Goal: Task Accomplishment & Management: Manage account settings

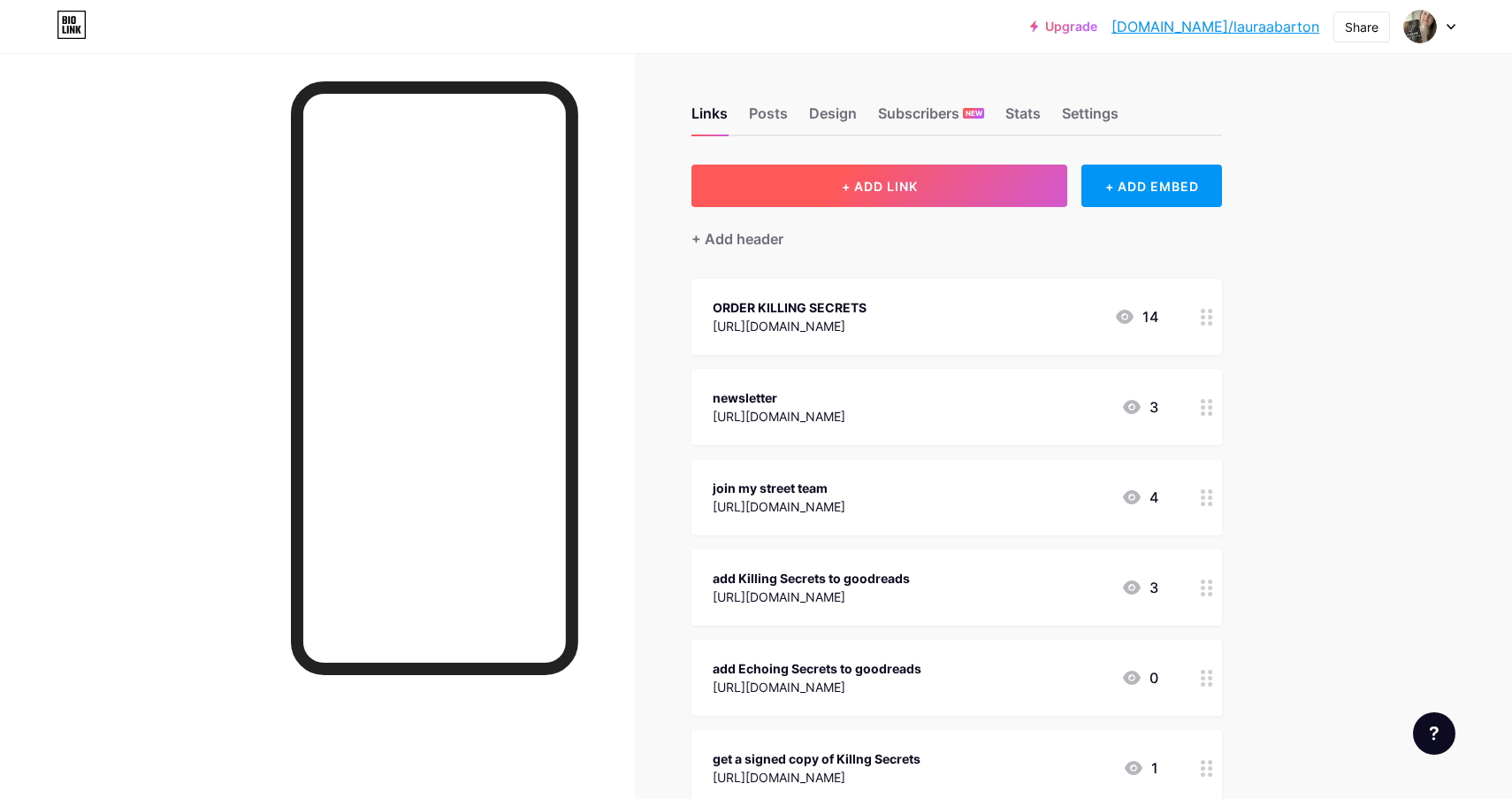
click at [900, 191] on span "+ ADD LINK" at bounding box center [879, 186] width 76 height 15
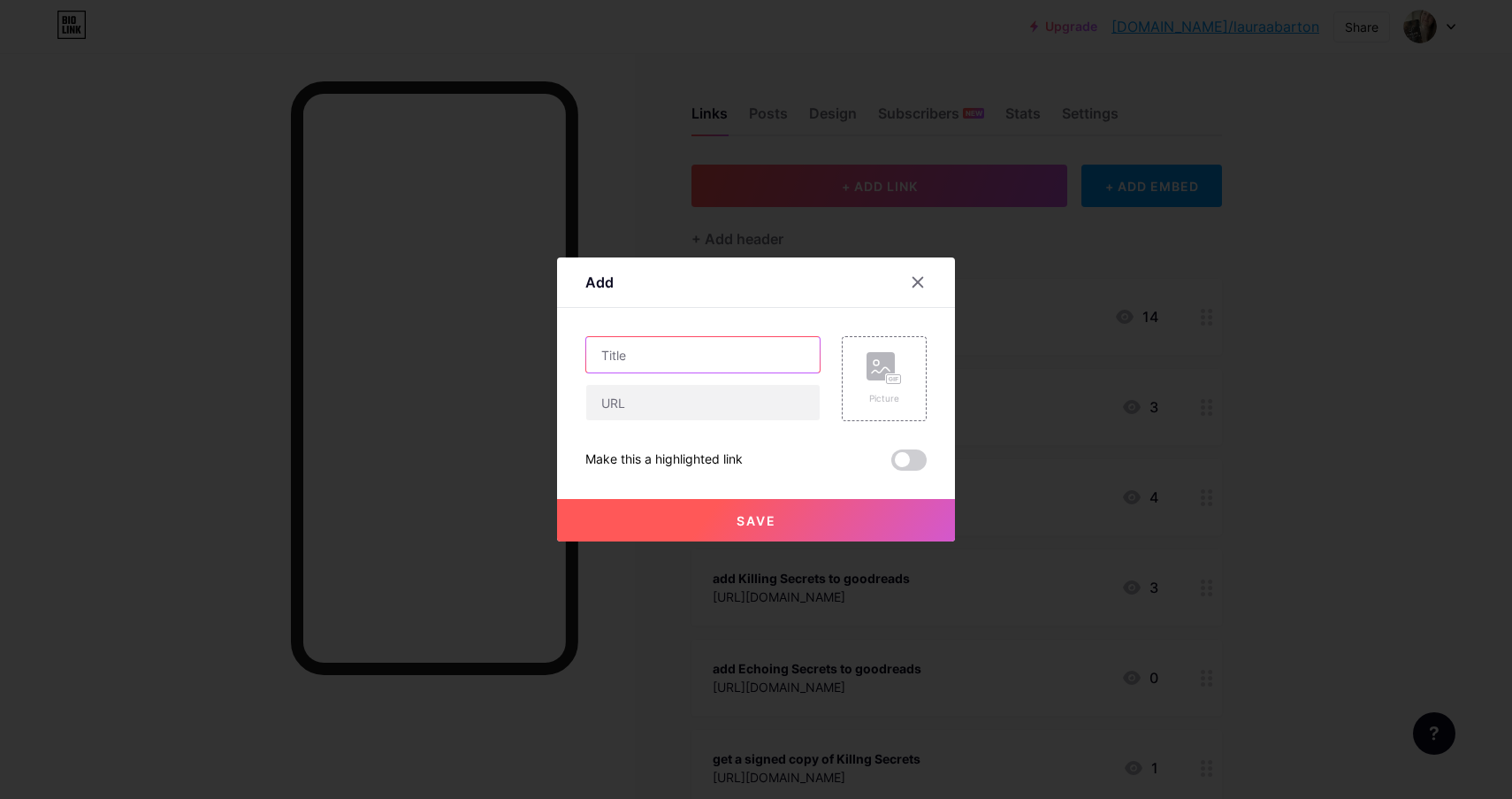
click at [710, 346] on input "text" at bounding box center [703, 355] width 234 height 35
type input "ECHOING SECRETS ARC APPLICATION"
click at [662, 413] on input "text" at bounding box center [703, 403] width 234 height 35
paste input "[URL][DOMAIN_NAME]"
type input "[URL][DOMAIN_NAME]"
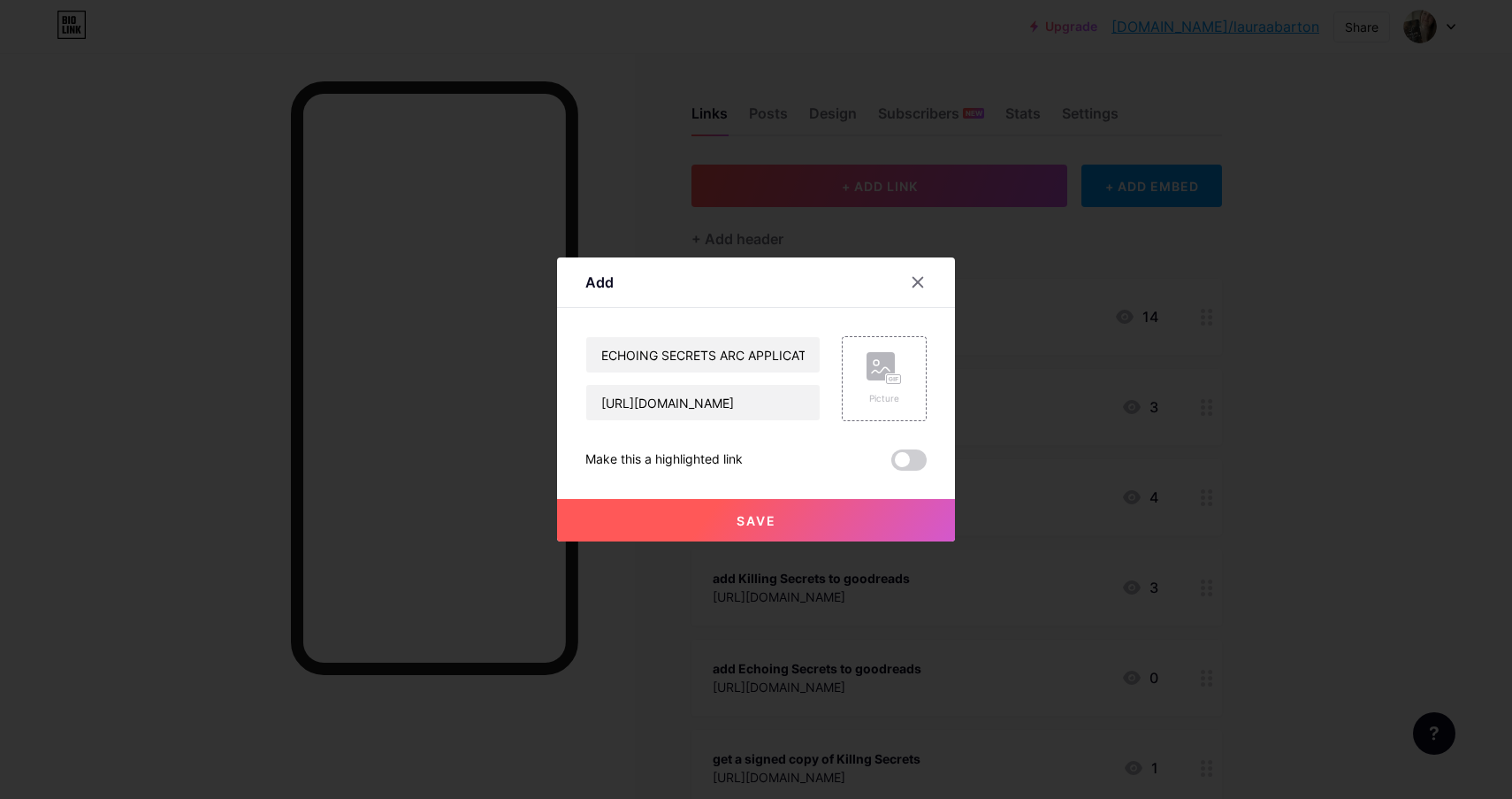
click at [765, 522] on span "Save" at bounding box center [756, 520] width 40 height 15
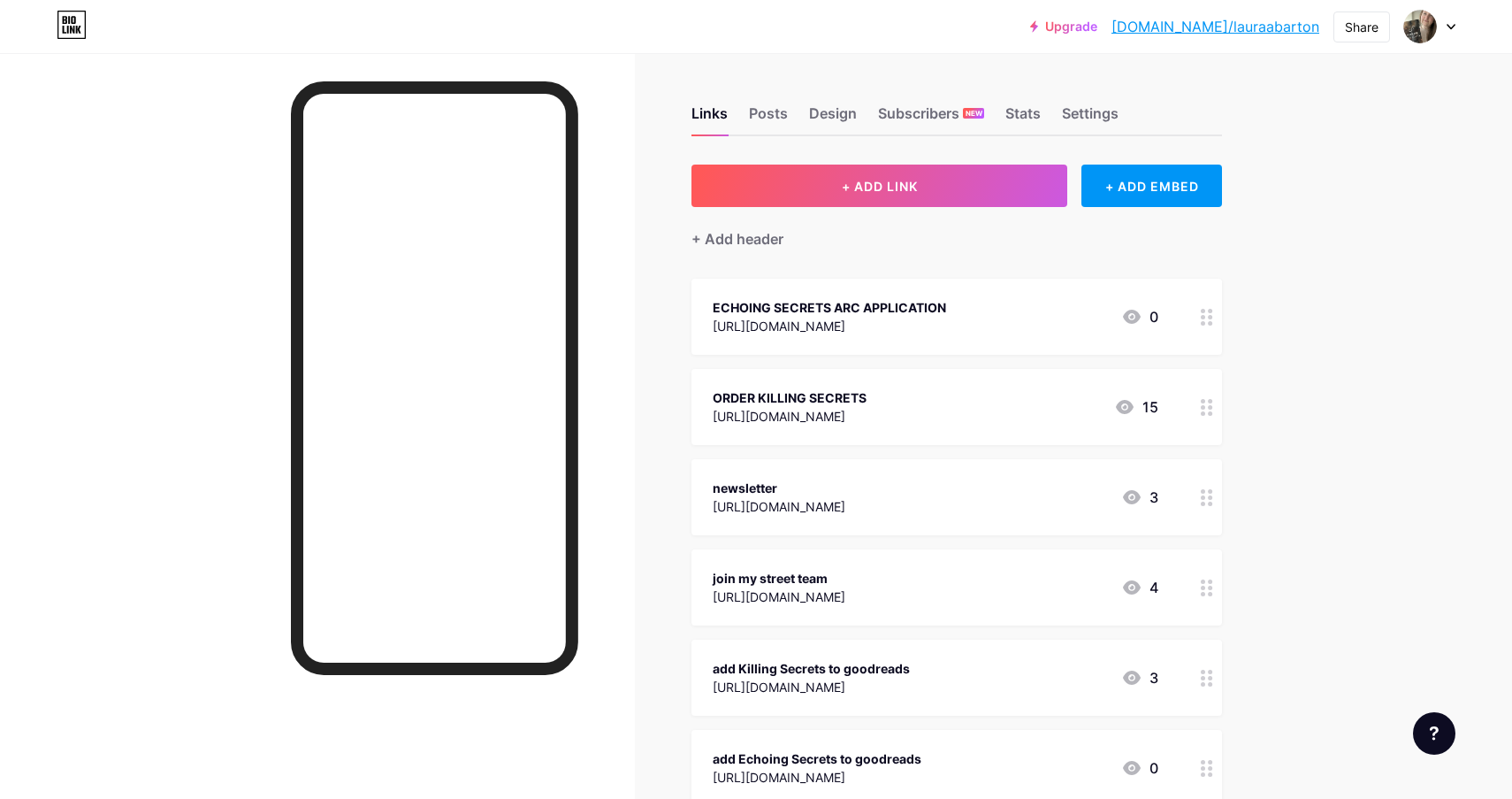
click at [1044, 329] on div "ECHOING SECRETS ARC APPLICATION [URL][DOMAIN_NAME] 0" at bounding box center [936, 317] width 446 height 41
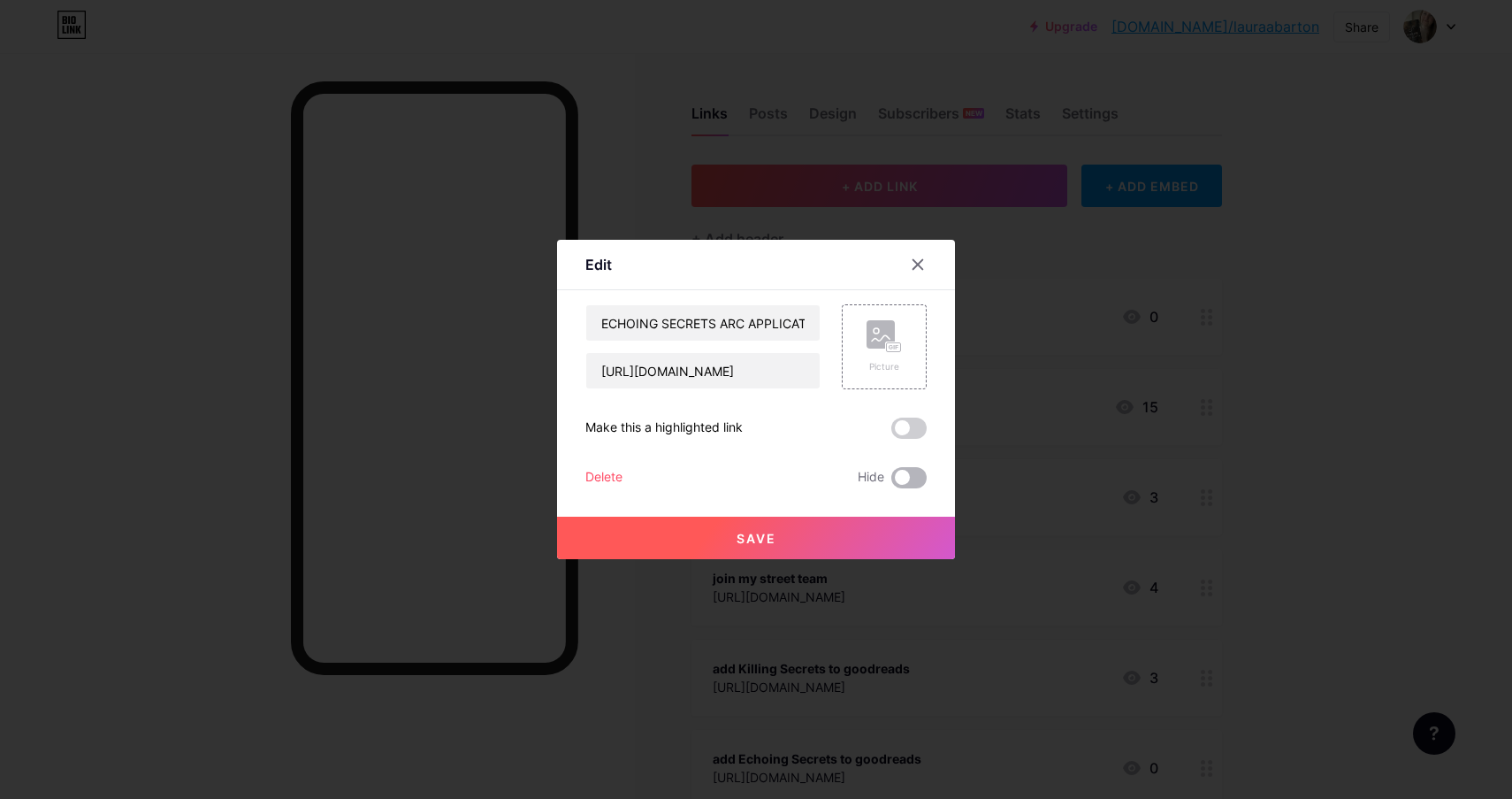
click at [912, 485] on span at bounding box center [909, 478] width 35 height 21
click at [891, 482] on input "checkbox" at bounding box center [891, 482] width 0 height 0
click at [873, 548] on button "Save" at bounding box center [756, 538] width 398 height 42
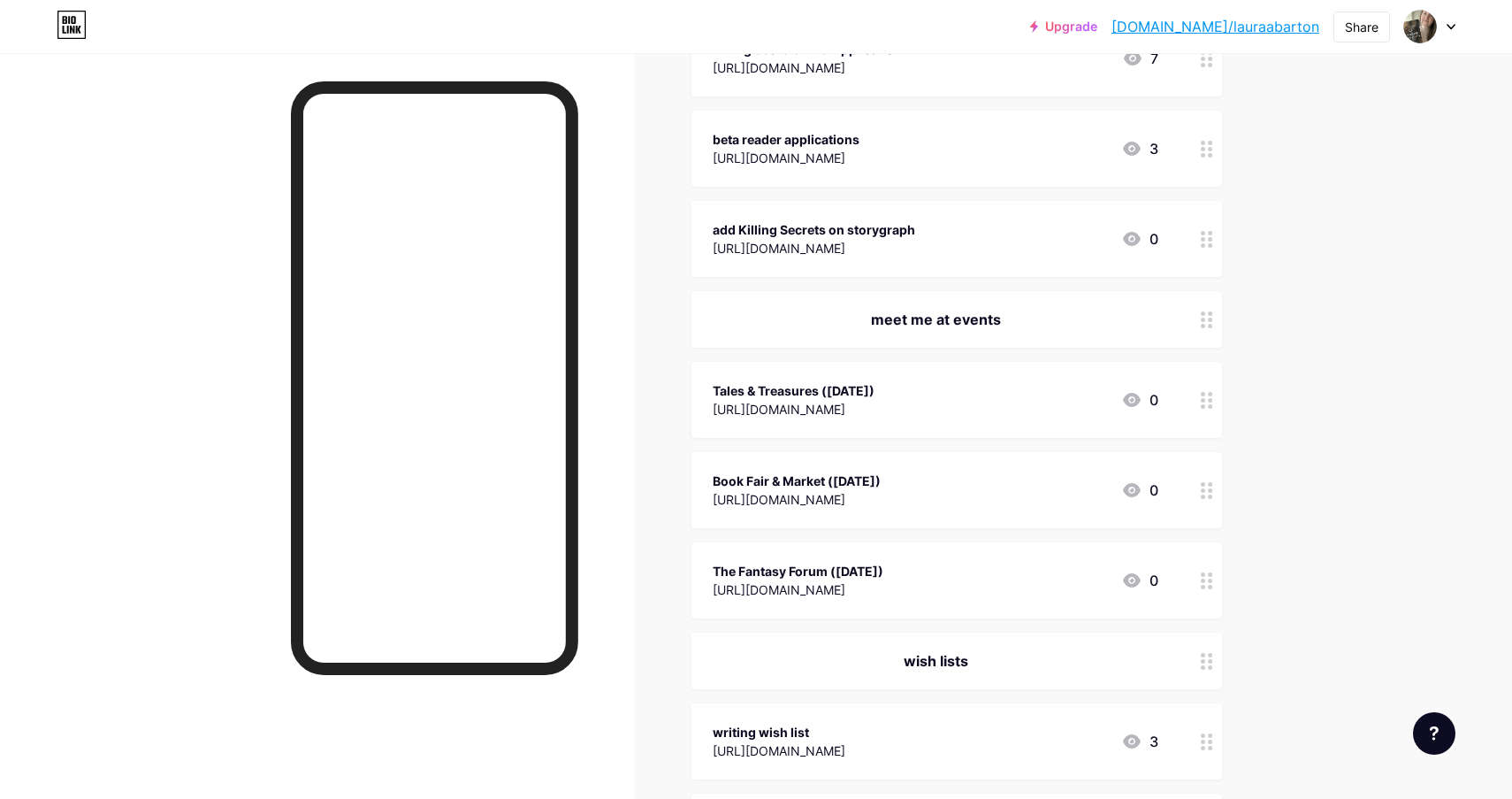
scroll to position [1402, 0]
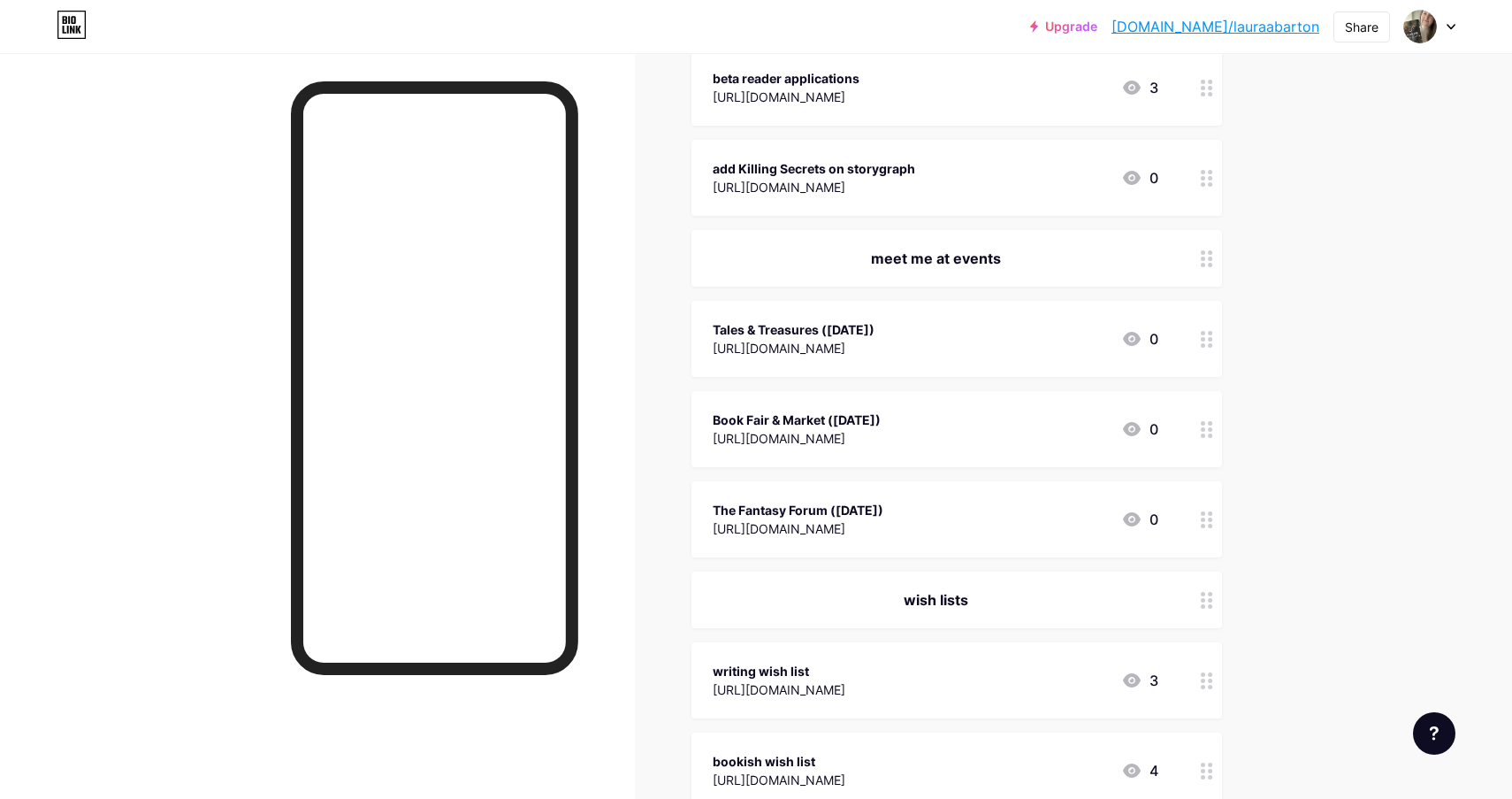
click at [1196, 345] on div at bounding box center [1207, 339] width 30 height 76
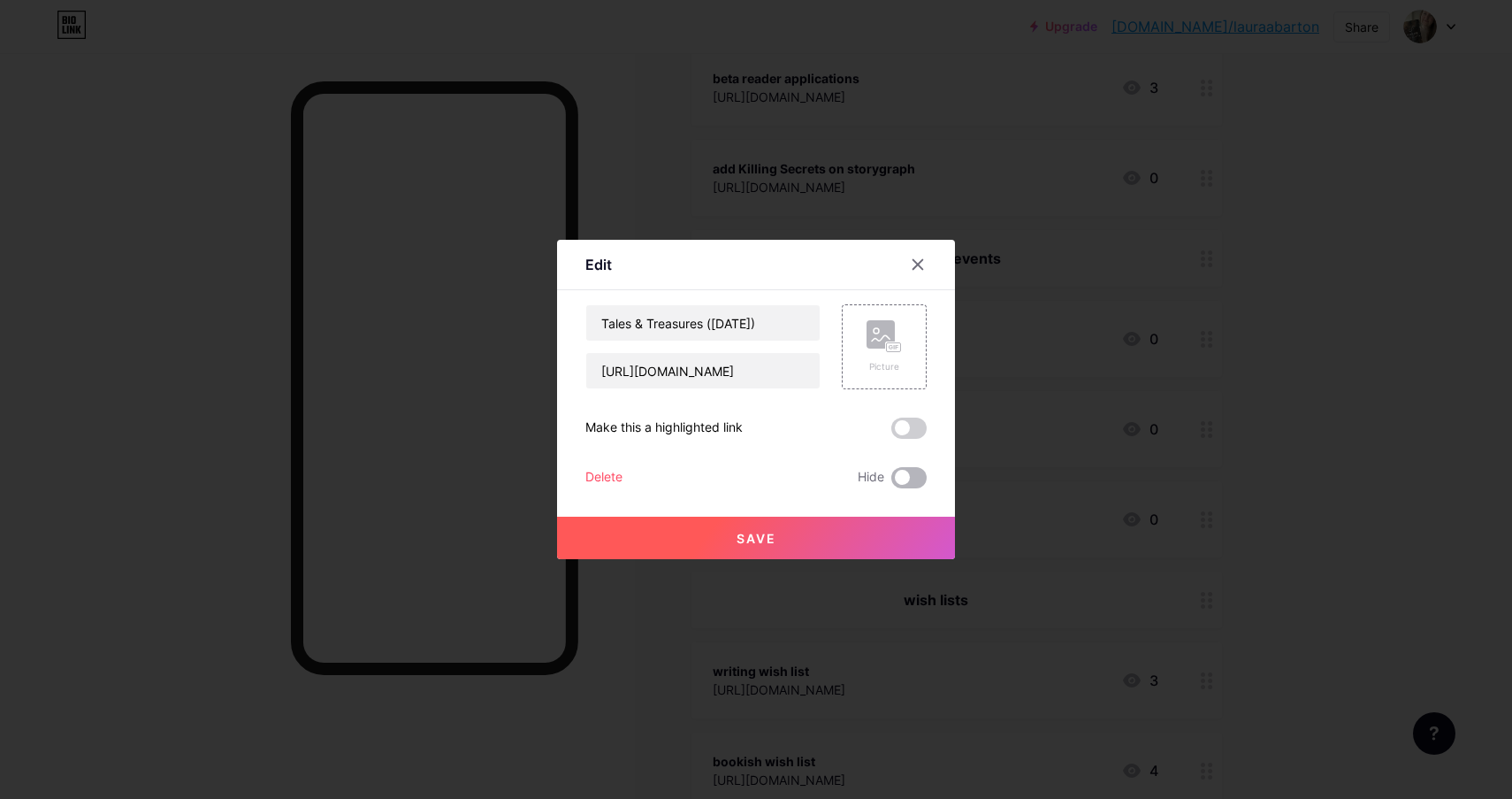
click at [910, 484] on span at bounding box center [909, 478] width 35 height 21
click at [891, 482] on input "checkbox" at bounding box center [891, 482] width 0 height 0
click at [806, 543] on button "Save" at bounding box center [756, 538] width 398 height 42
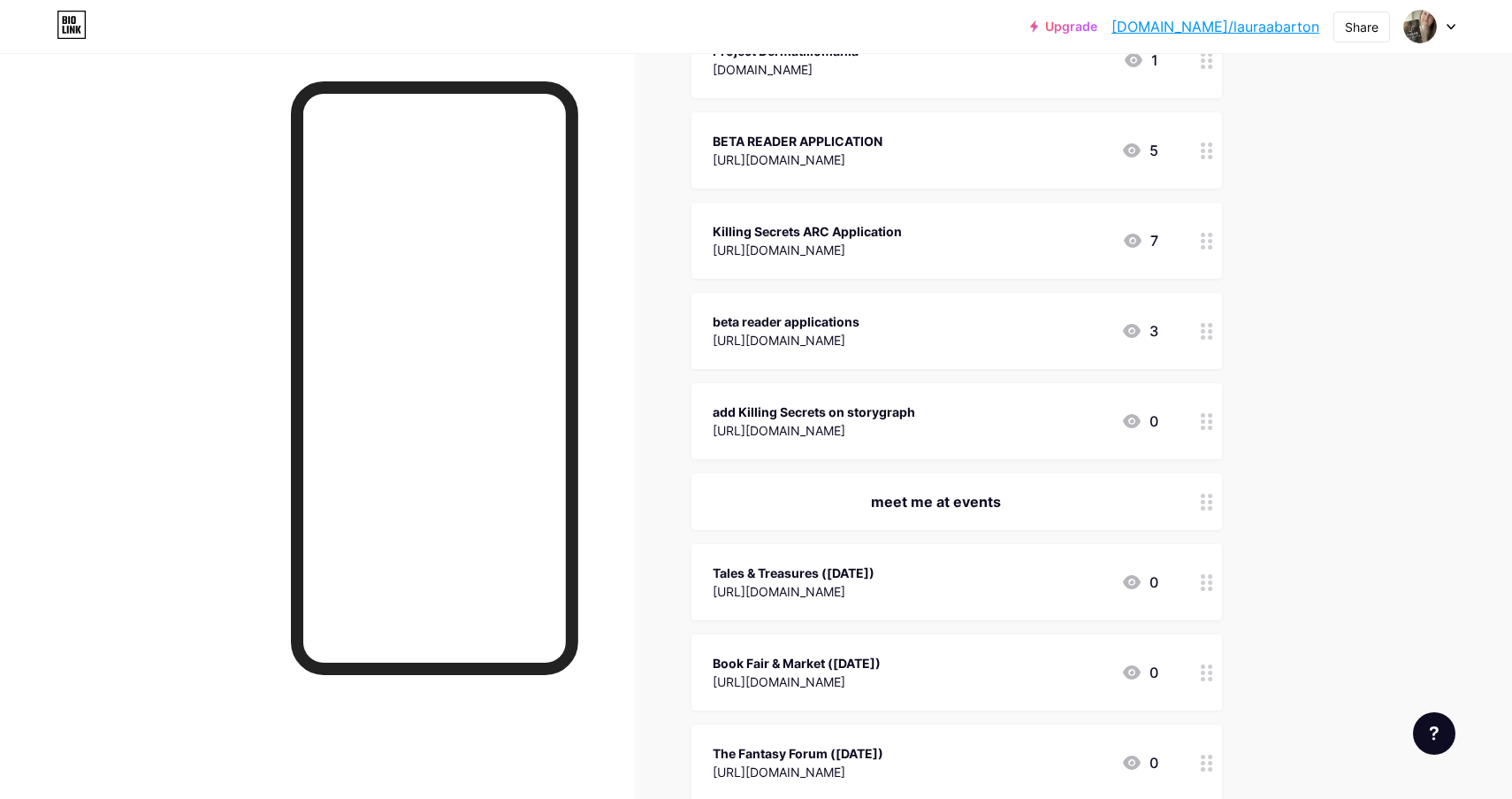
scroll to position [1156, 0]
click at [1124, 608] on div "Tales & Treasures ([DATE]) [URL][DOMAIN_NAME] 0" at bounding box center [957, 585] width 531 height 76
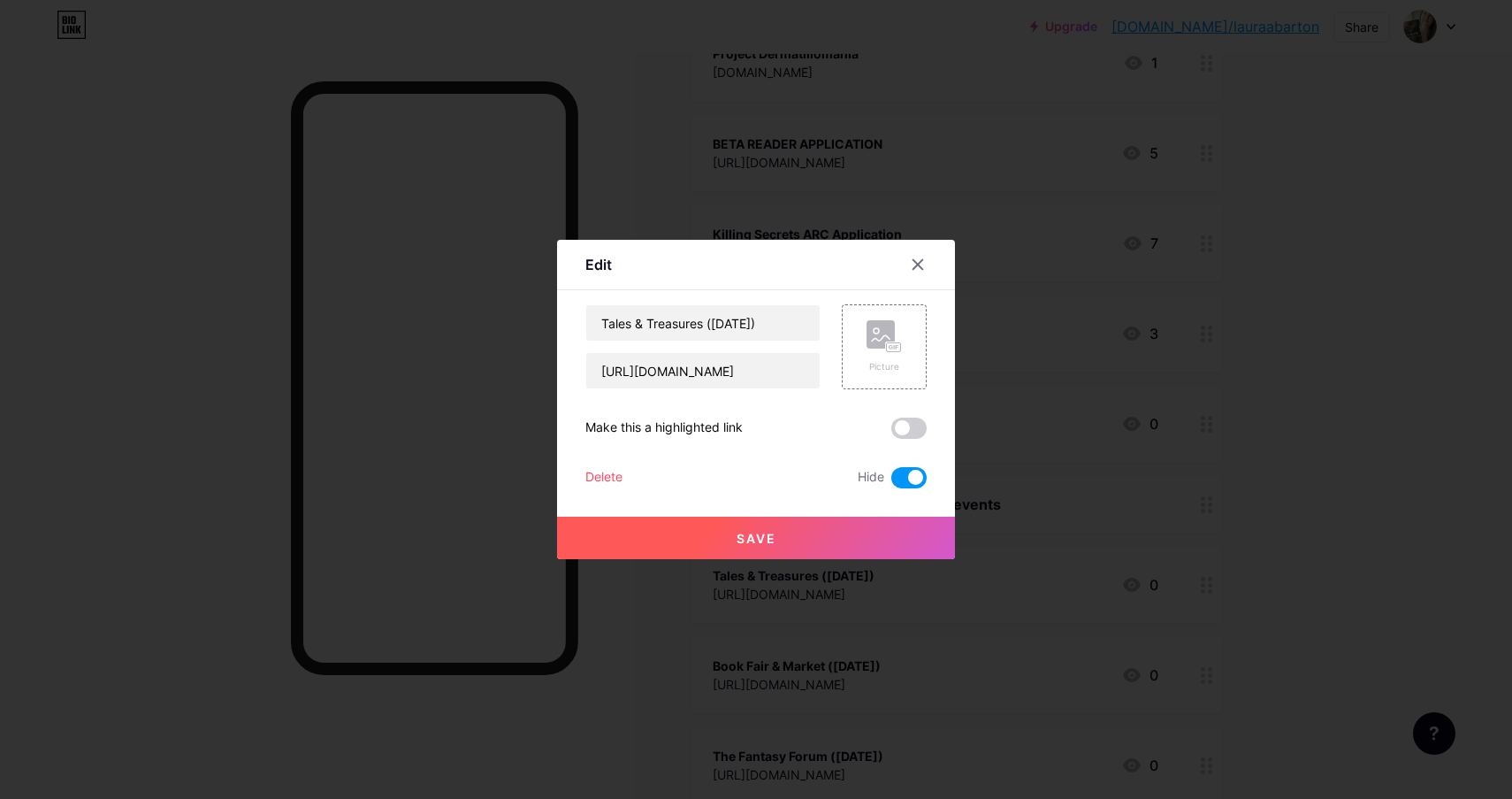
click at [600, 473] on div "Delete" at bounding box center [604, 478] width 37 height 21
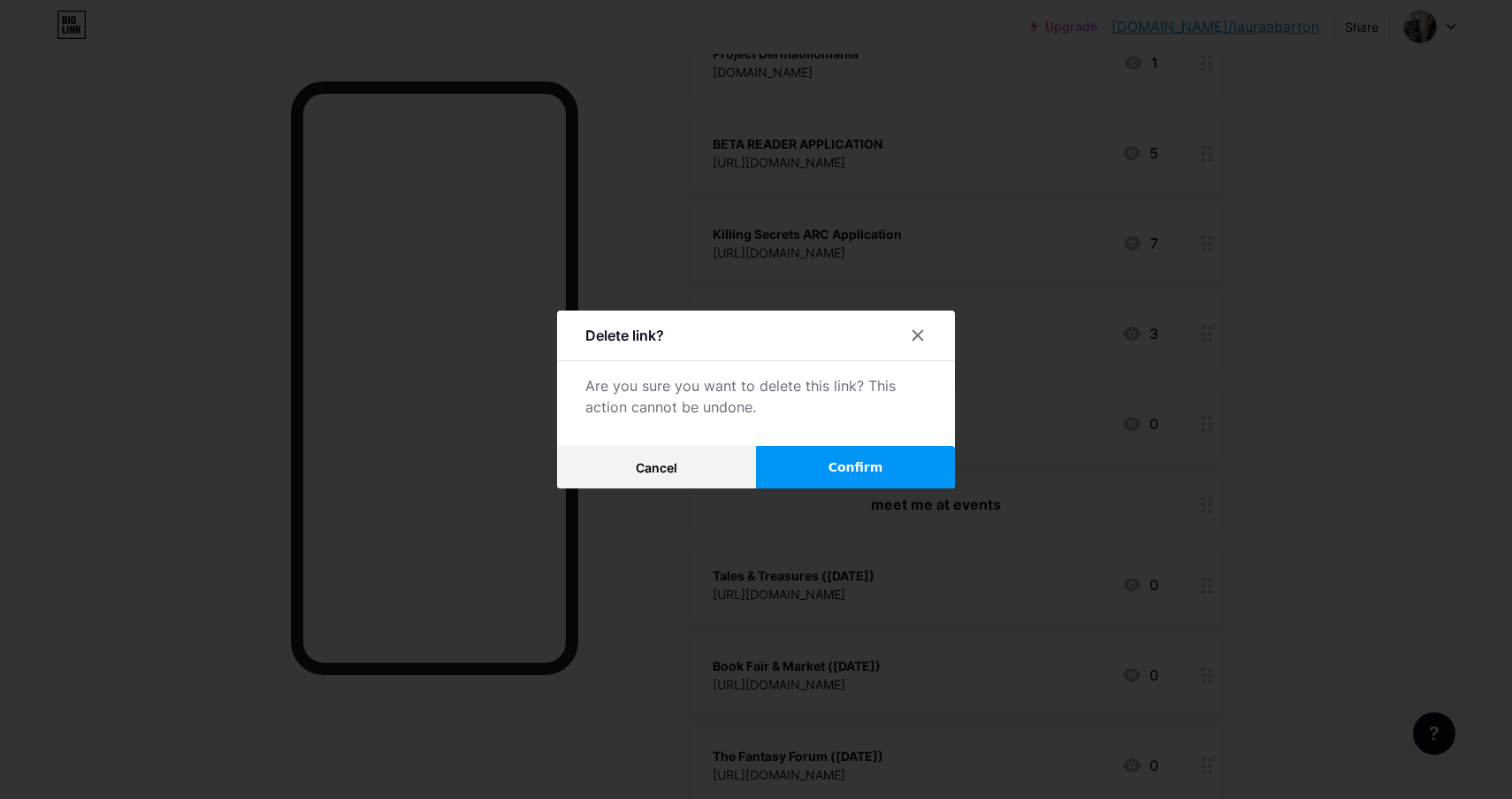
click at [872, 473] on span "Confirm" at bounding box center [856, 467] width 55 height 19
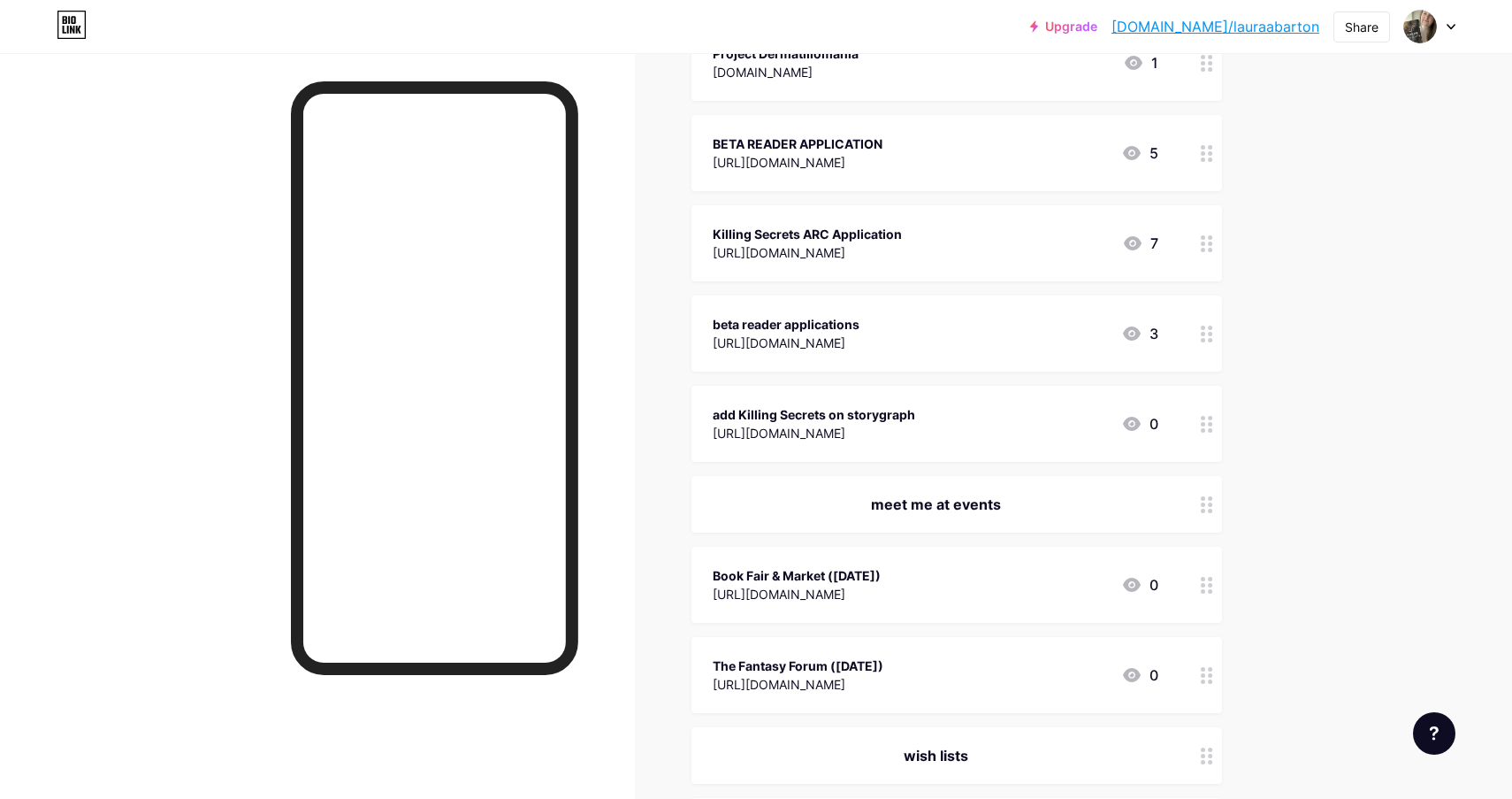
click at [623, 554] on div at bounding box center [318, 452] width 635 height 799
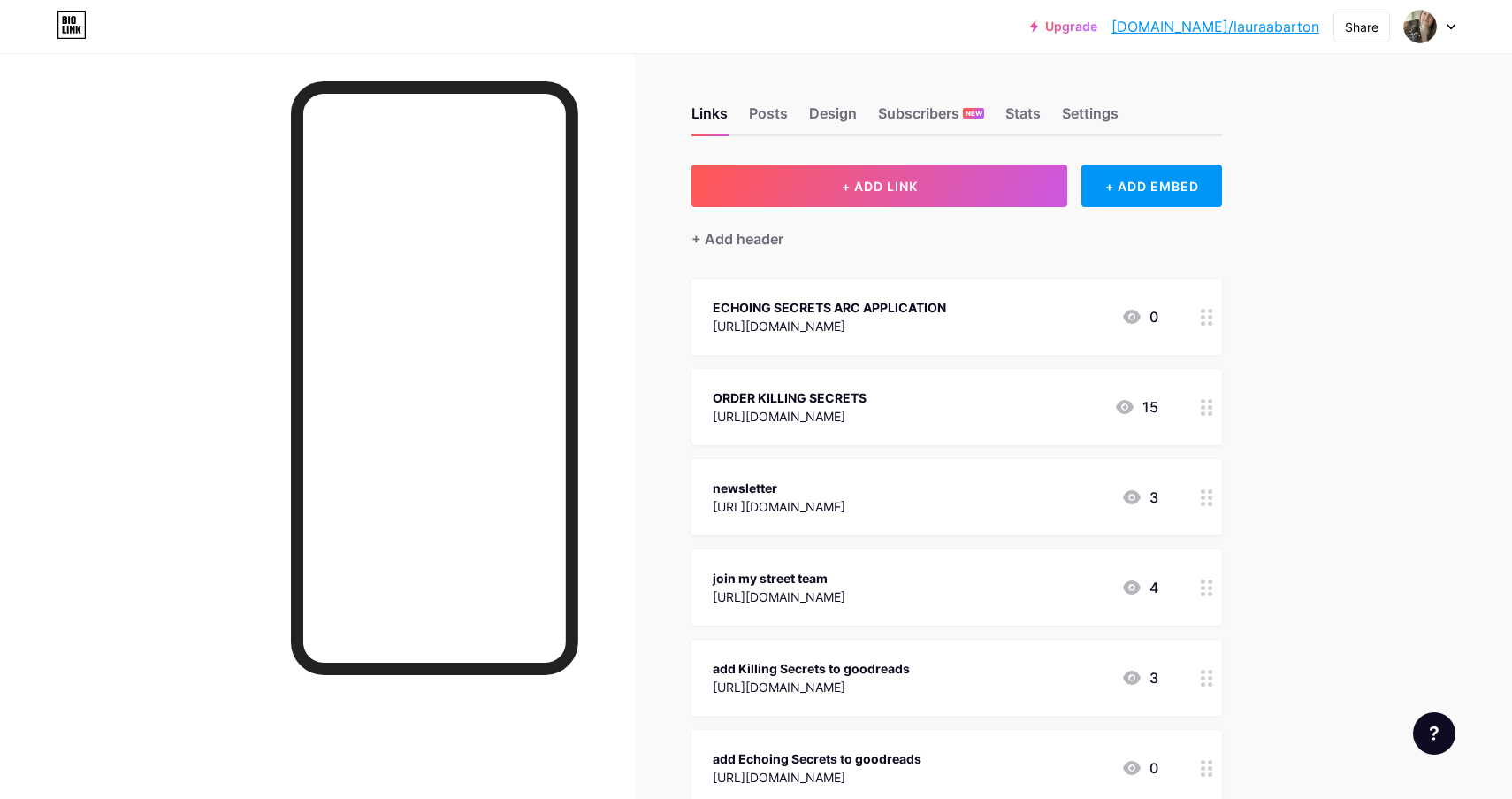
scroll to position [0, 0]
click at [1015, 119] on div "Stats" at bounding box center [1023, 119] width 35 height 32
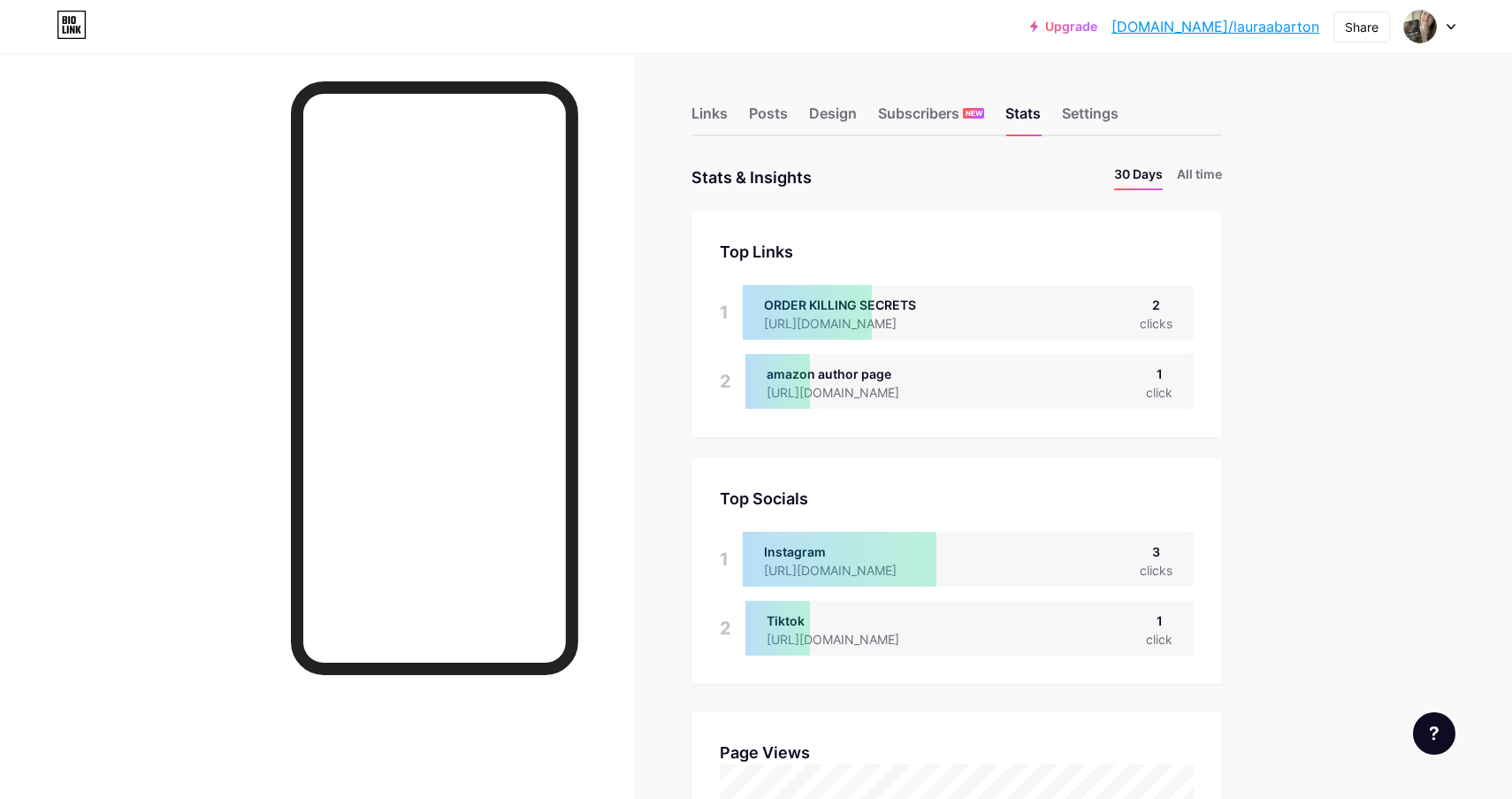
scroll to position [799, 1512]
click at [1192, 176] on li "All time" at bounding box center [1199, 177] width 45 height 26
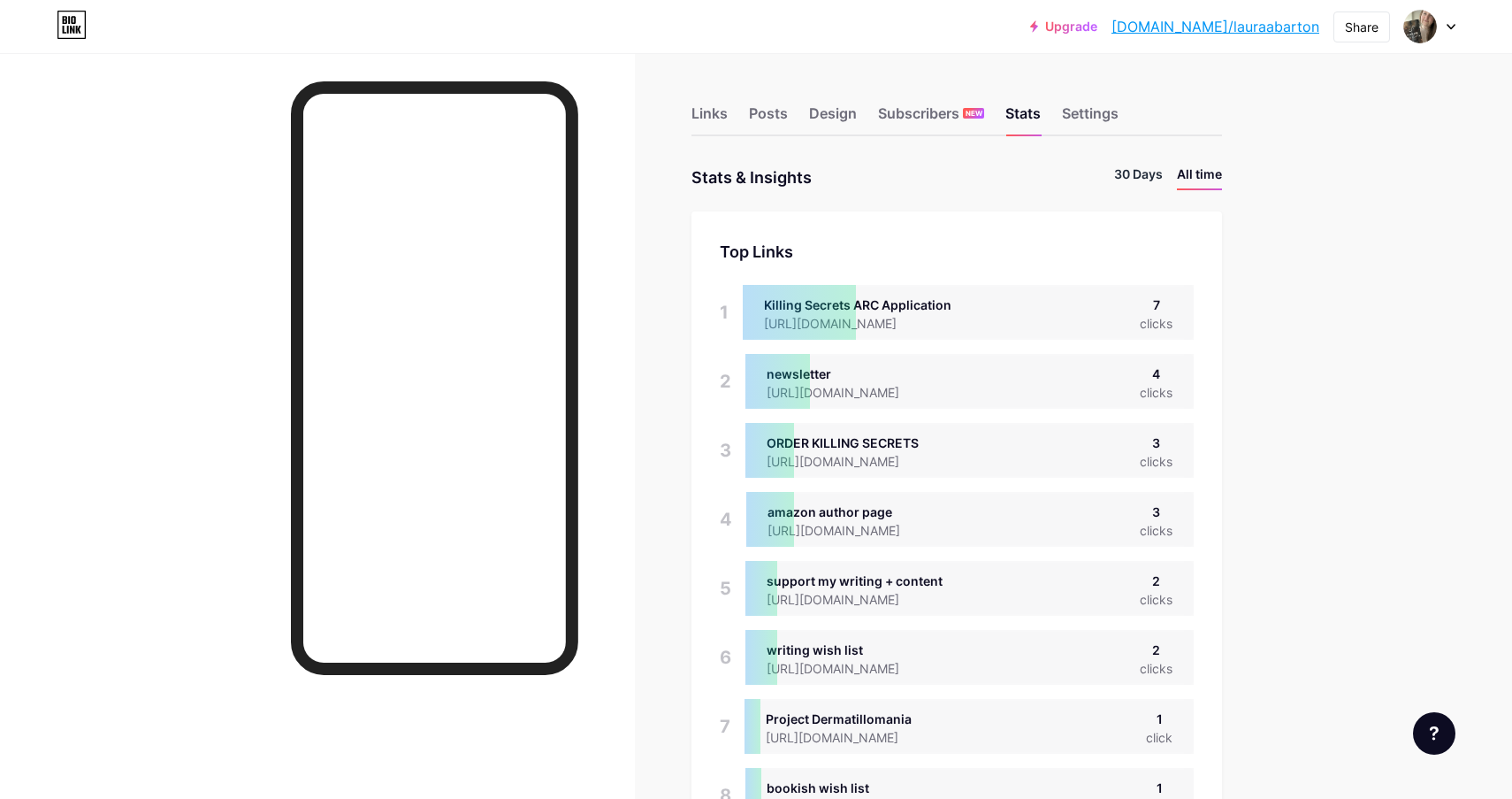
click at [1138, 175] on li "30 Days" at bounding box center [1138, 177] width 49 height 26
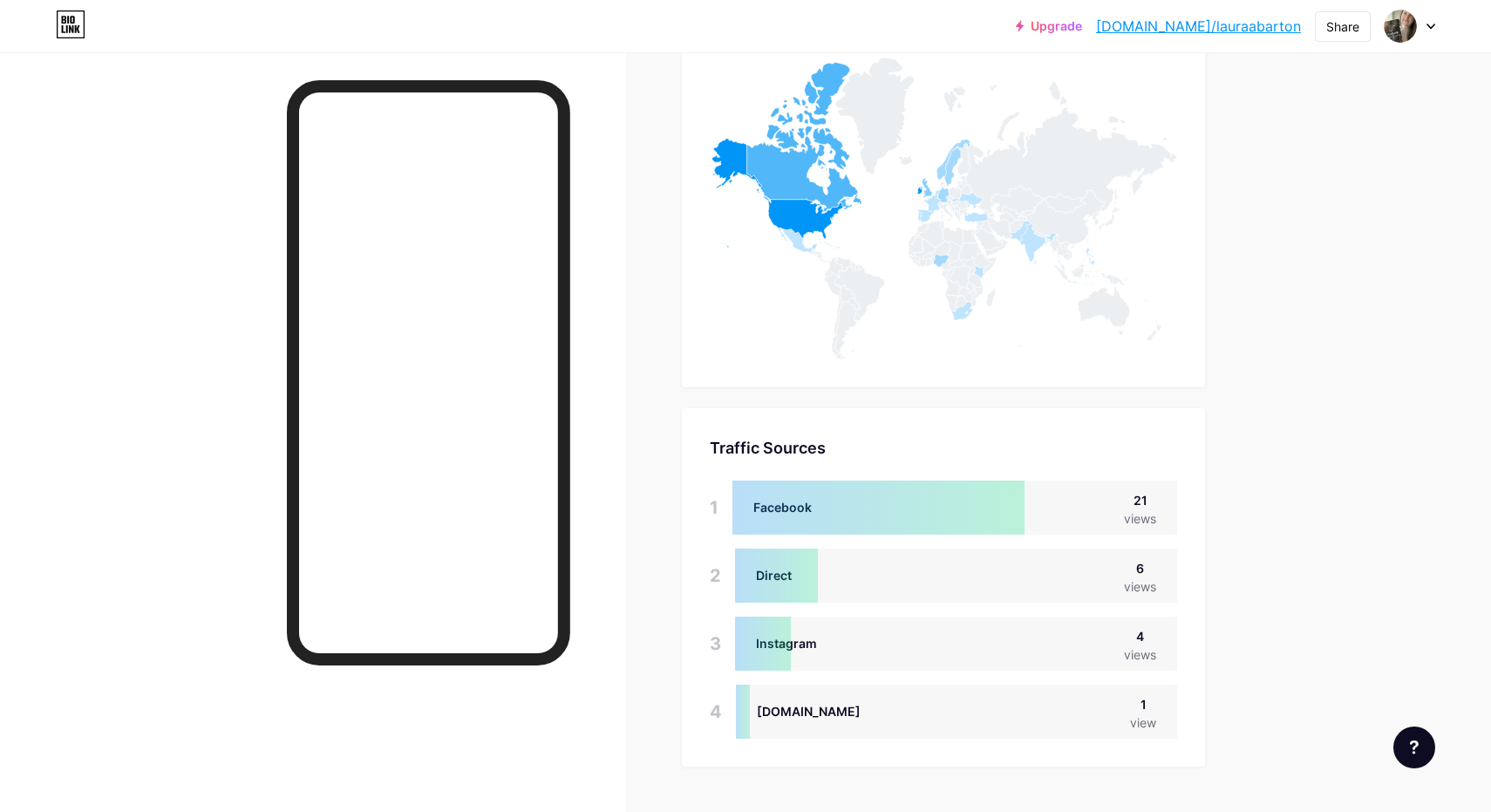
scroll to position [812, 1491]
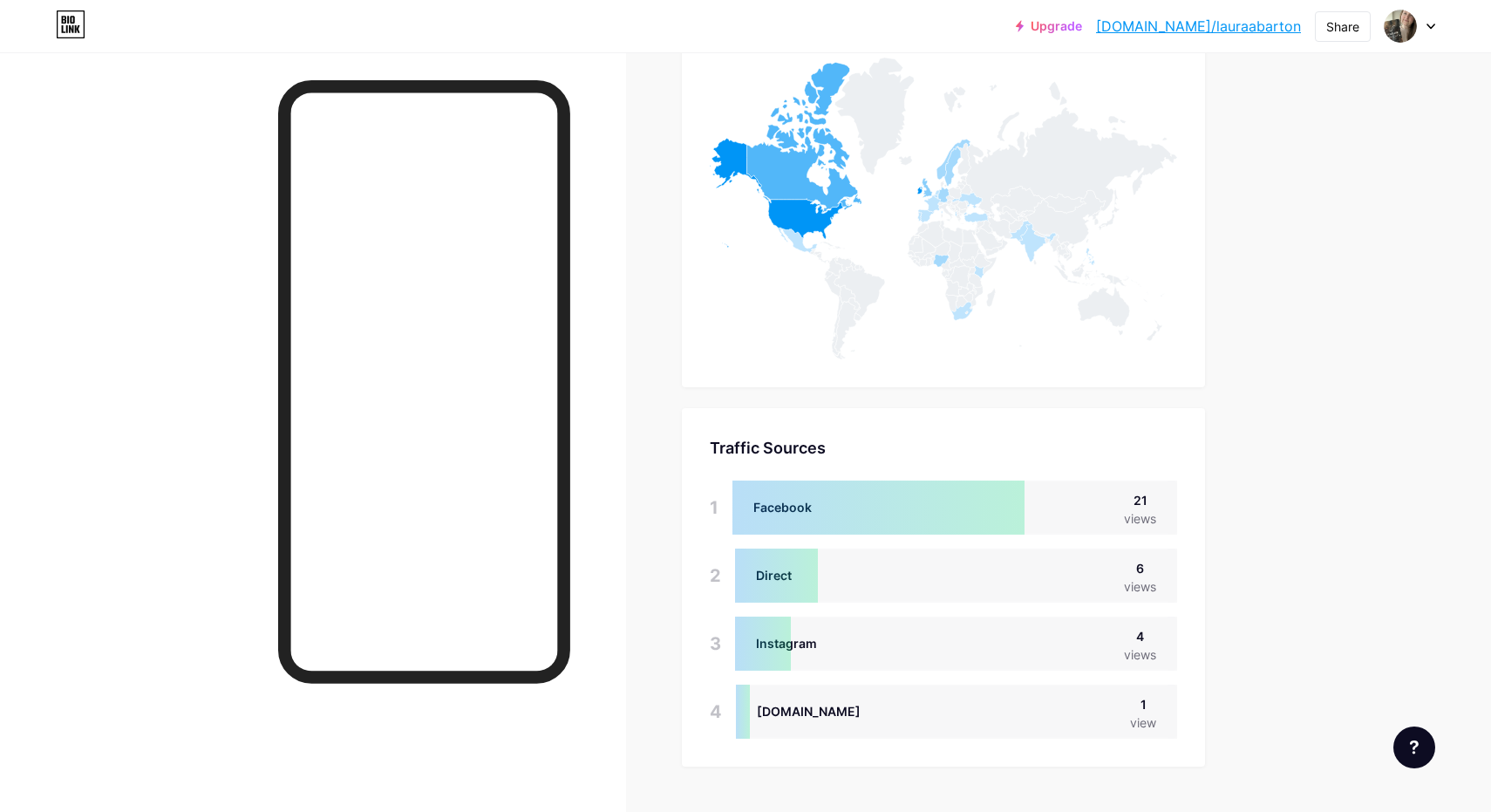
click at [202, 205] on div at bounding box center [313, 458] width 626 height 812
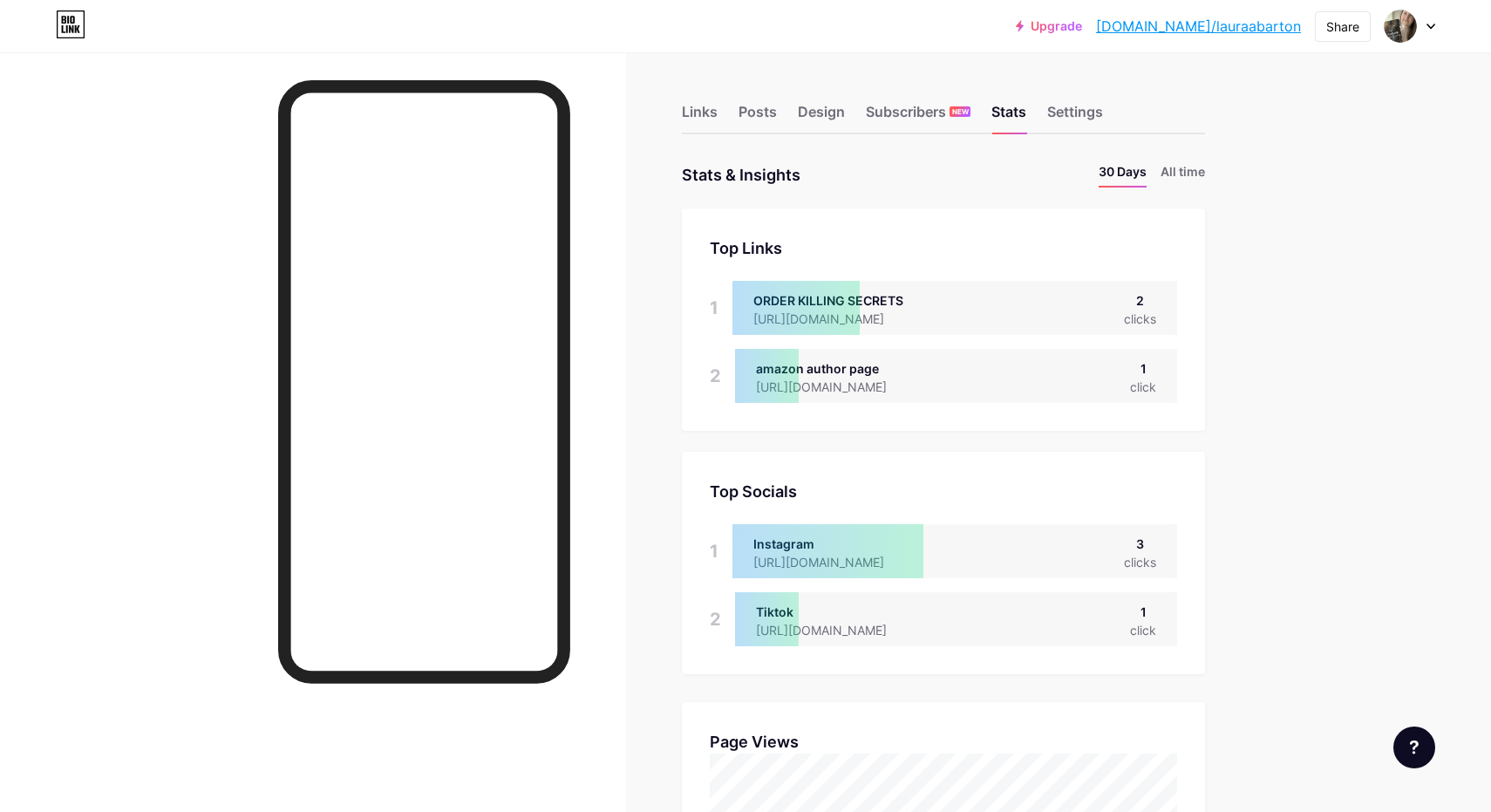
scroll to position [0, 0]
